Goal: Information Seeking & Learning: Learn about a topic

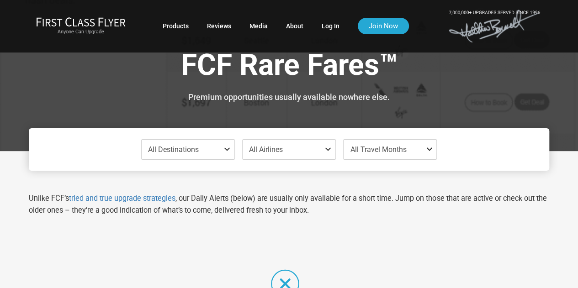
click at [227, 149] on span at bounding box center [228, 149] width 11 height 7
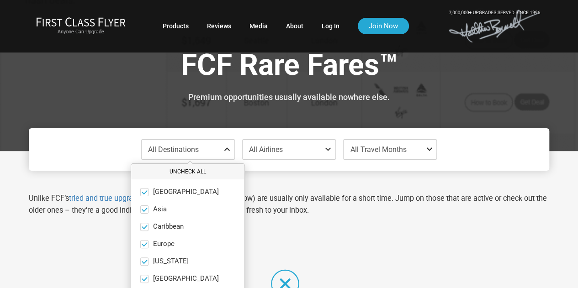
click at [196, 175] on button "Uncheck All" at bounding box center [187, 171] width 113 height 15
click at [164, 242] on span "Europe" at bounding box center [163, 244] width 21 height 8
click at [0, 0] on input "Europe only" at bounding box center [0, 0] width 0 height 0
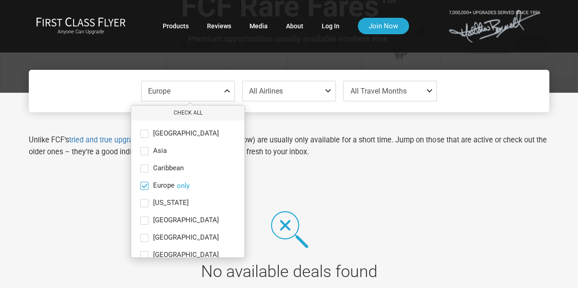
scroll to position [53, 0]
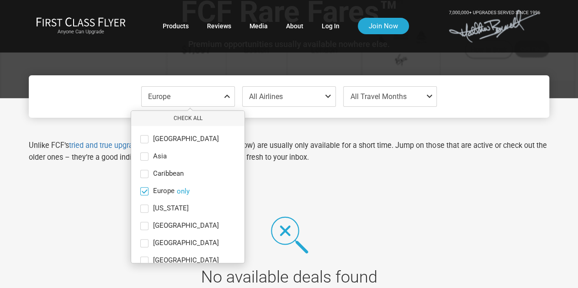
click at [144, 189] on span at bounding box center [144, 191] width 7 height 7
click at [0, 0] on input "Europe only" at bounding box center [0, 0] width 0 height 0
click at [145, 209] on span at bounding box center [144, 209] width 8 height 8
click at [0, 0] on input "[US_STATE] only" at bounding box center [0, 0] width 0 height 0
click at [140, 139] on label "[GEOGRAPHIC_DATA] only" at bounding box center [187, 139] width 113 height 8
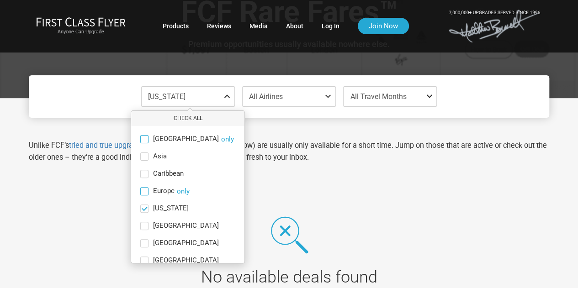
click at [0, 0] on input "[GEOGRAPHIC_DATA] only" at bounding box center [0, 0] width 0 height 0
click at [142, 156] on span at bounding box center [144, 156] width 8 height 8
click at [0, 0] on input "Asia only" at bounding box center [0, 0] width 0 height 0
click at [147, 175] on span at bounding box center [144, 174] width 8 height 8
click at [0, 0] on input "Caribbean only" at bounding box center [0, 0] width 0 height 0
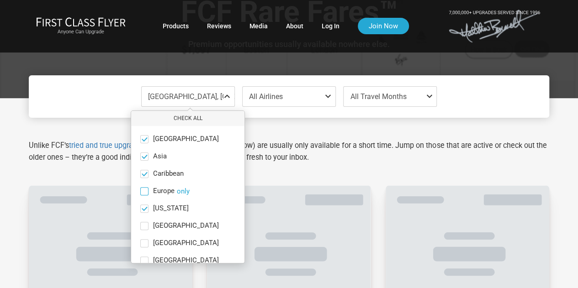
click at [147, 193] on span at bounding box center [144, 191] width 8 height 8
click at [0, 0] on input "Europe only" at bounding box center [0, 0] width 0 height 0
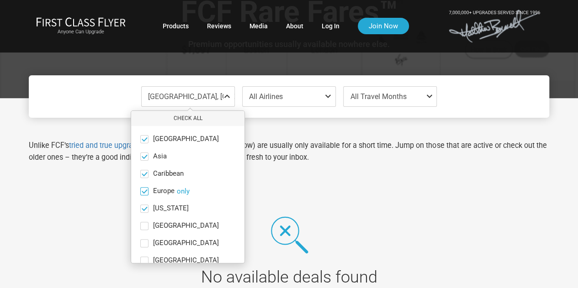
click at [152, 227] on label "[GEOGRAPHIC_DATA] only" at bounding box center [187, 226] width 113 height 8
click at [0, 0] on input "[GEOGRAPHIC_DATA] only" at bounding box center [0, 0] width 0 height 0
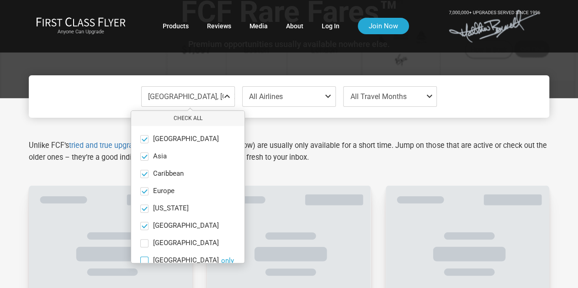
click at [142, 257] on span at bounding box center [144, 261] width 8 height 8
click at [0, 0] on input "[GEOGRAPHIC_DATA] only" at bounding box center [0, 0] width 0 height 0
click at [147, 244] on span at bounding box center [144, 243] width 8 height 8
click at [0, 0] on input "[GEOGRAPHIC_DATA] only" at bounding box center [0, 0] width 0 height 0
click at [145, 258] on span at bounding box center [144, 260] width 7 height 7
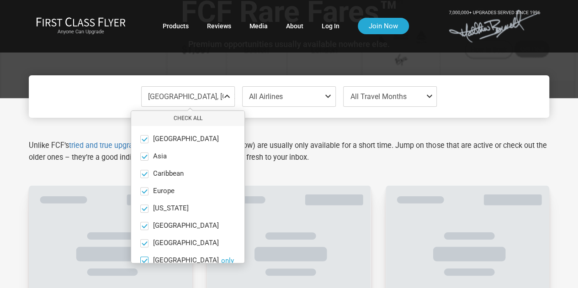
click at [0, 0] on input "[GEOGRAPHIC_DATA] only" at bounding box center [0, 0] width 0 height 0
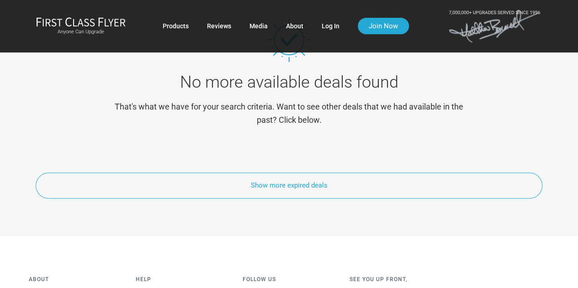
scroll to position [414, 0]
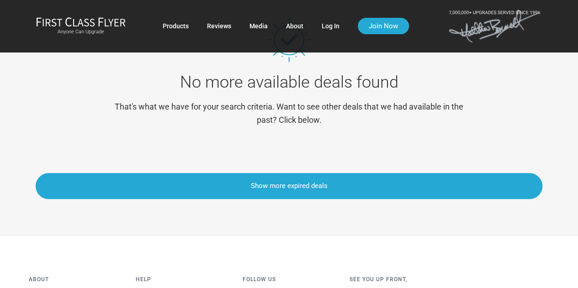
click at [297, 187] on button "Show more expired deals" at bounding box center [289, 186] width 506 height 26
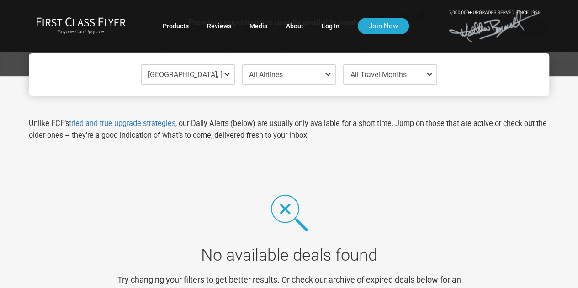
scroll to position [0, 0]
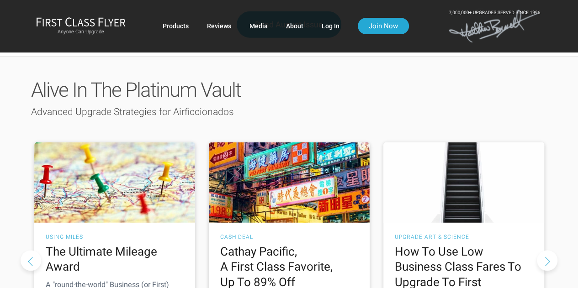
scroll to position [1130, 0]
click at [472, 245] on h2 "How To Use Low Business Class Fares To Upgrade To First" at bounding box center [463, 268] width 138 height 46
